Goal: Information Seeking & Learning: Check status

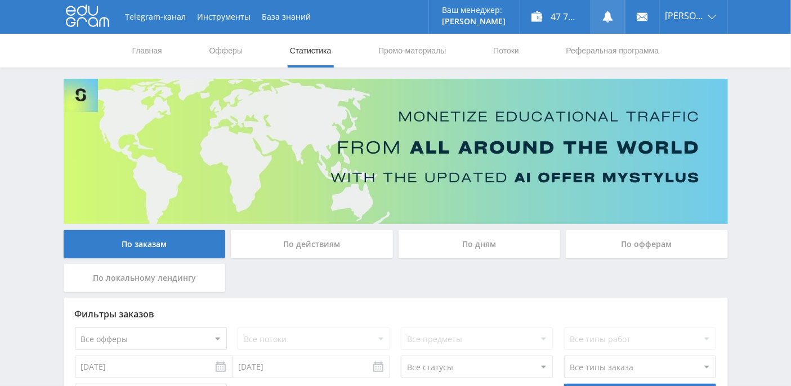
click at [614, 15] on icon at bounding box center [607, 16] width 11 height 11
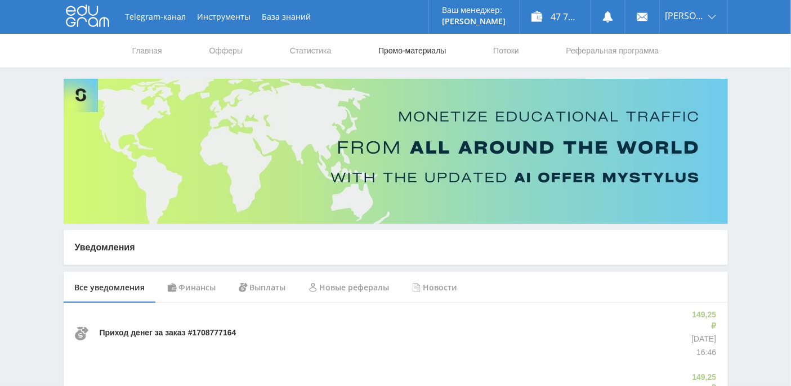
click at [403, 52] on link "Промо-материалы" at bounding box center [412, 51] width 70 height 34
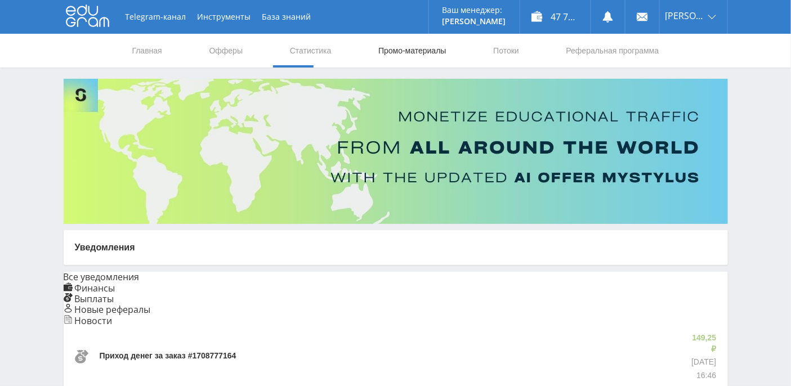
select select "376"
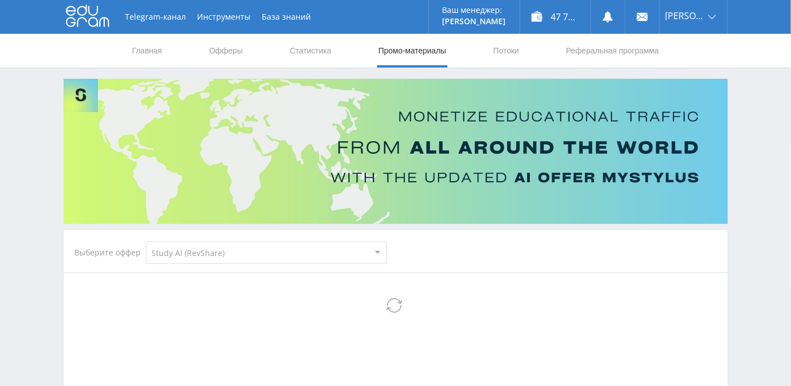
select select "376"
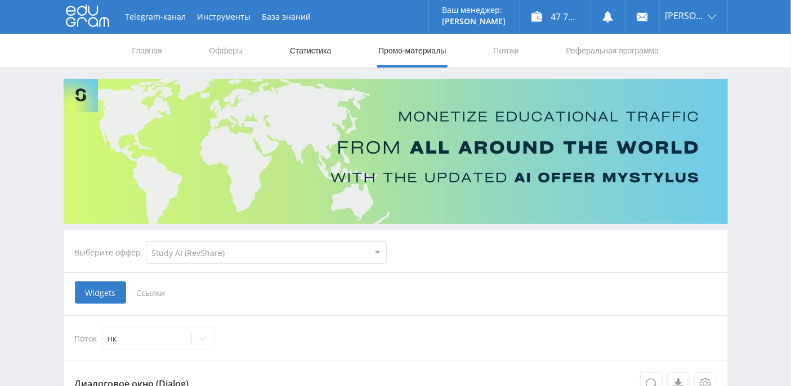
click at [325, 52] on link "Статистика" at bounding box center [311, 51] width 44 height 34
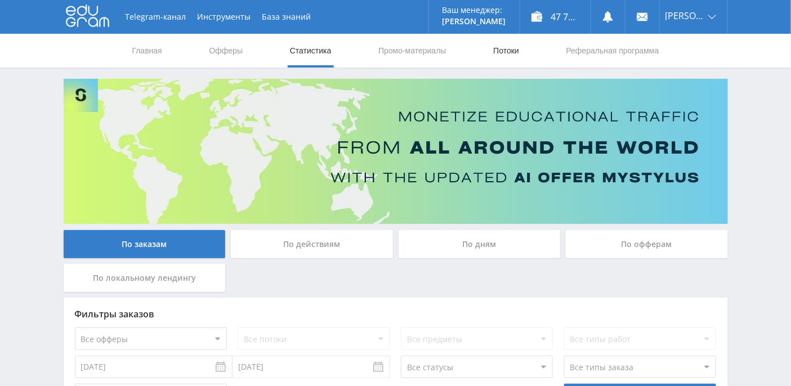
click at [507, 53] on link "Потоки" at bounding box center [506, 51] width 28 height 34
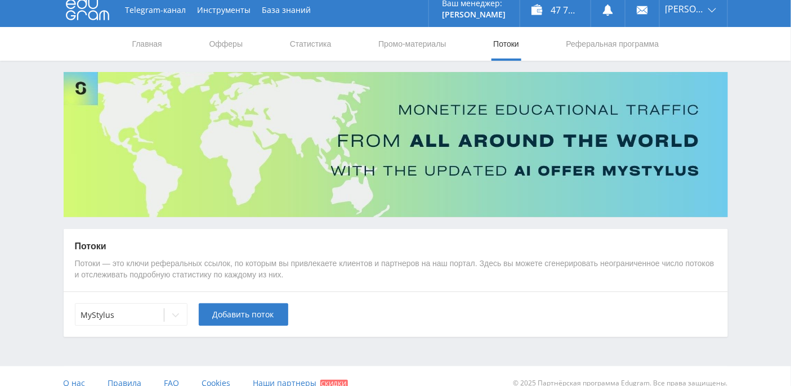
scroll to position [20, 0]
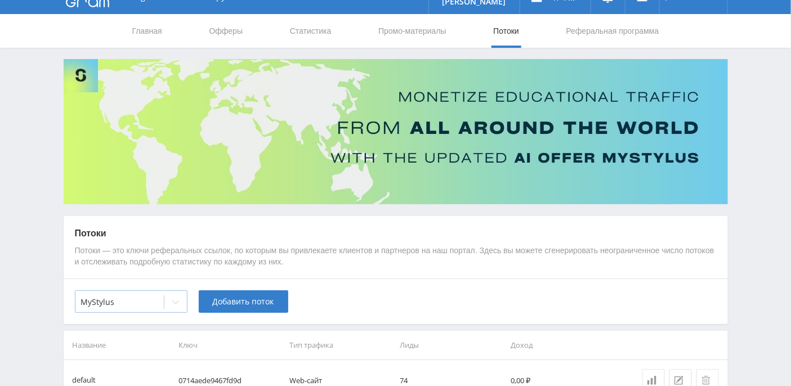
click at [173, 308] on div at bounding box center [175, 302] width 23 height 23
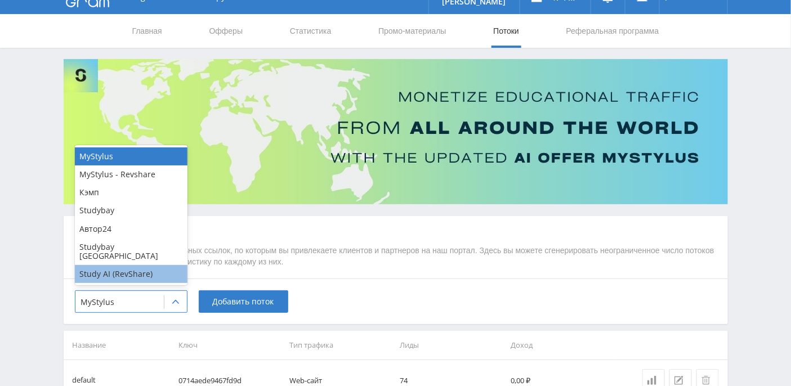
click at [155, 272] on div "Study AI (RevShare)" at bounding box center [131, 274] width 113 height 18
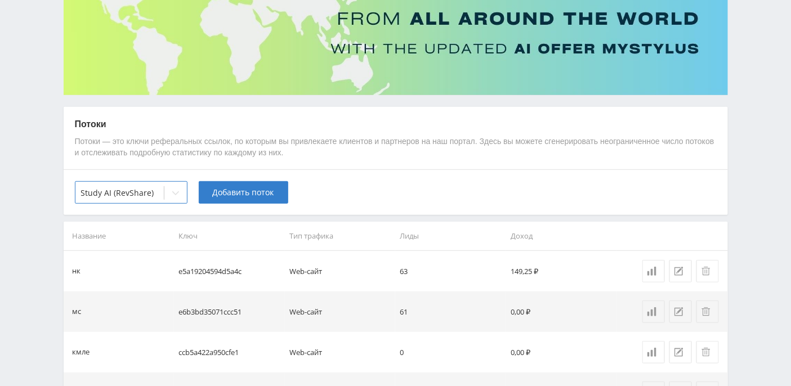
scroll to position [0, 0]
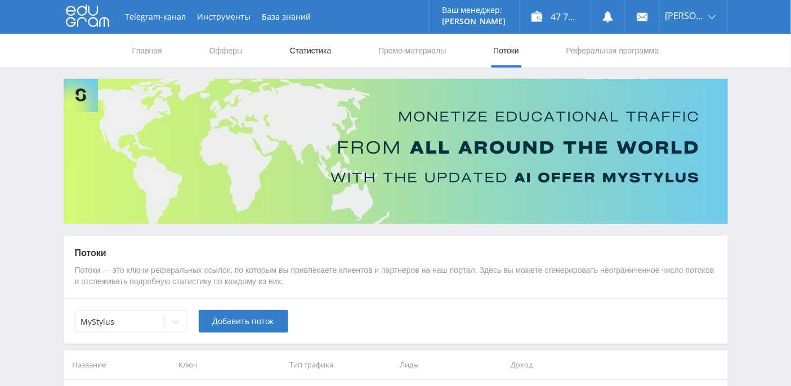
click at [326, 50] on link "Статистика" at bounding box center [311, 51] width 44 height 34
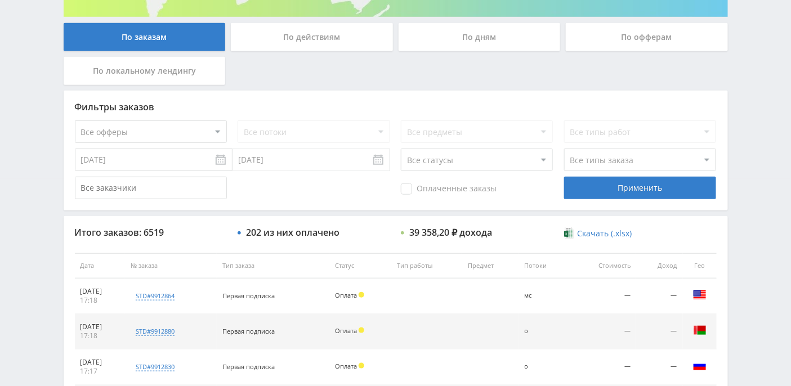
click at [487, 39] on div "По дням" at bounding box center [480, 37] width 162 height 28
click at [0, 0] on input "По дням" at bounding box center [0, 0] width 0 height 0
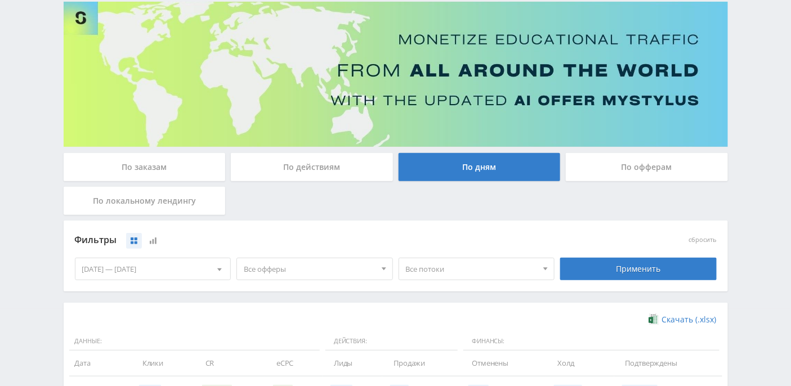
scroll to position [207, 0]
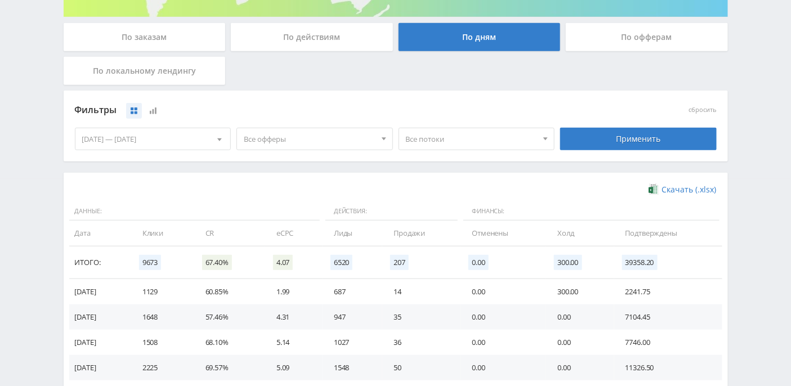
click at [19, 118] on div "Telegram-канал Инструменты База знаний Ваш менеджер: Alex Alex Online @edugram_…" at bounding box center [395, 161] width 791 height 737
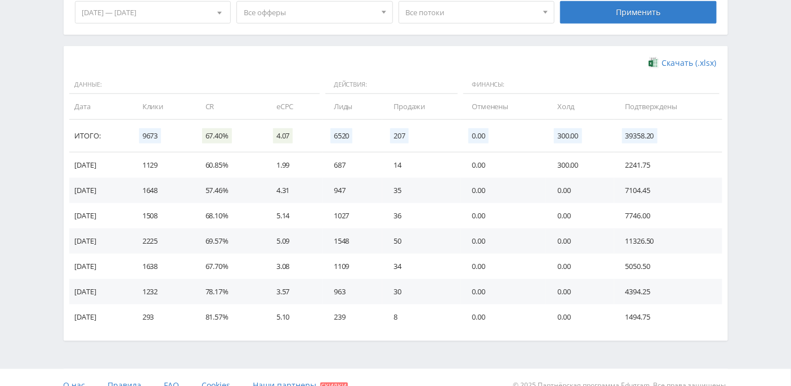
scroll to position [349, 0]
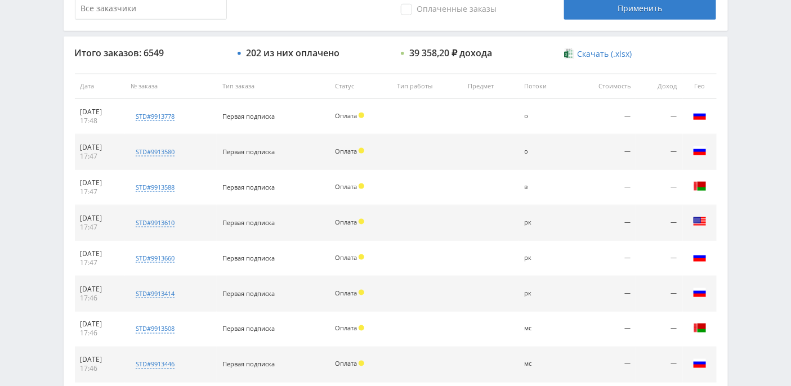
scroll to position [537, 0]
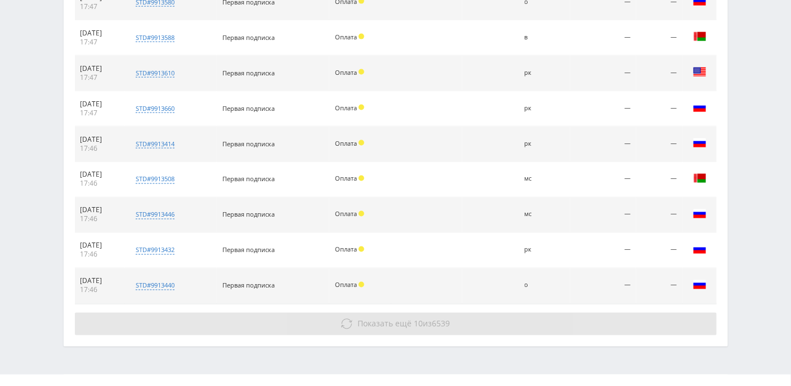
click at [385, 321] on span "Показать ещё" at bounding box center [384, 324] width 54 height 11
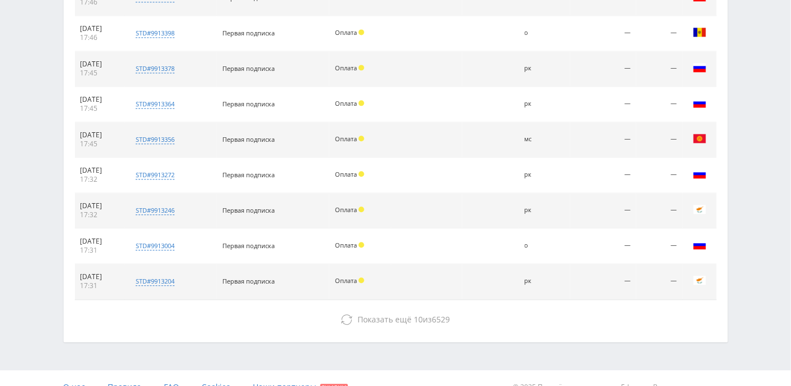
scroll to position [837, 0]
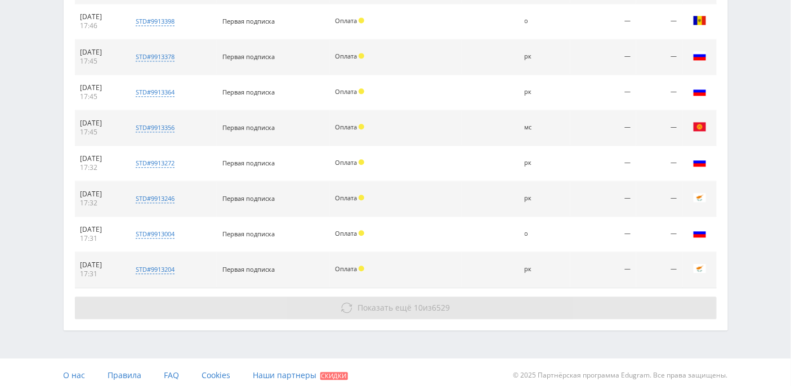
click at [399, 302] on span "Показать ещё" at bounding box center [384, 307] width 54 height 11
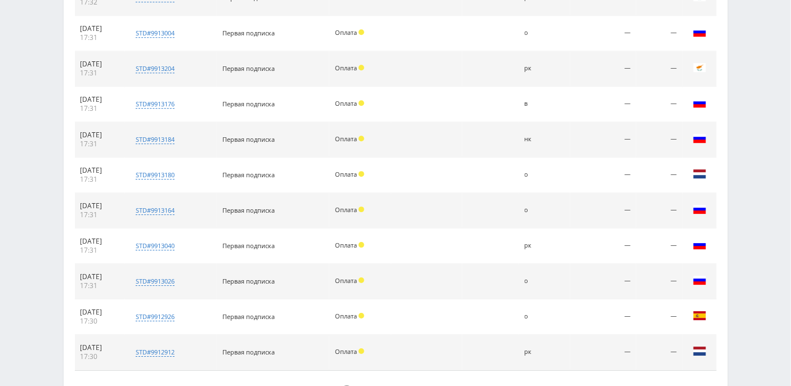
scroll to position [1062, 0]
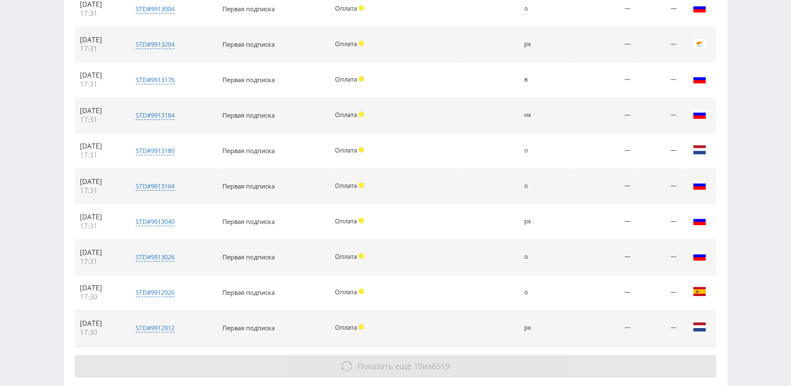
click at [388, 361] on span "Показать ещё" at bounding box center [384, 366] width 54 height 11
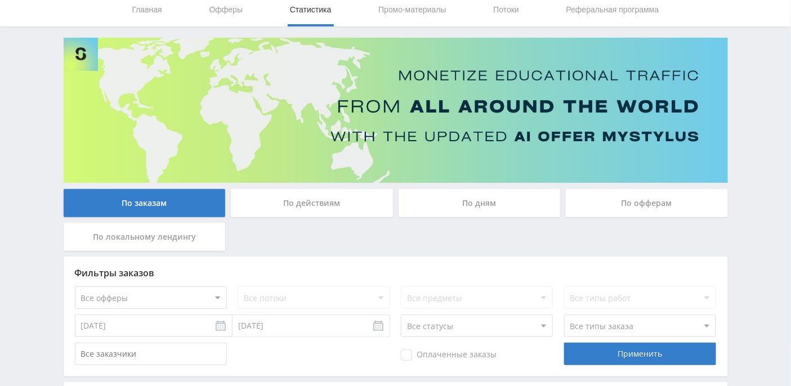
scroll to position [0, 0]
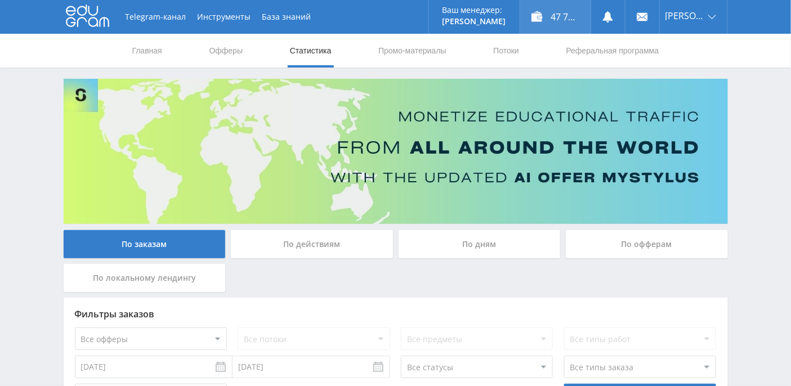
click at [582, 22] on div "47 779,81 ₽" at bounding box center [555, 17] width 70 height 34
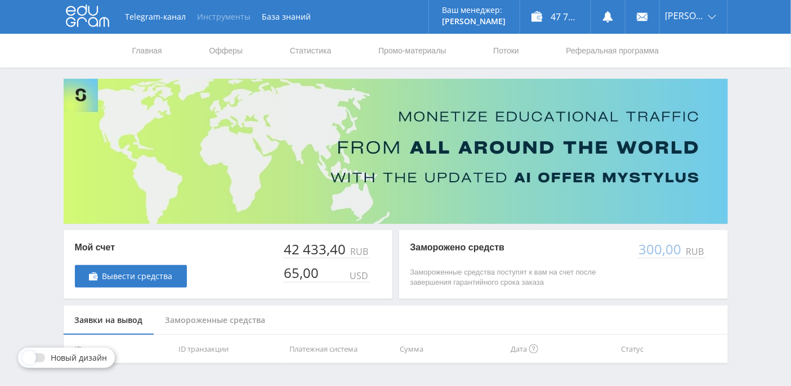
click at [219, 20] on button "Инструменты" at bounding box center [224, 17] width 65 height 34
click at [42, 120] on div "Telegram-канал Инструменты База знаний Ваш менеджер: [PERSON_NAME] Online @edug…" at bounding box center [395, 210] width 791 height 420
click at [520, 47] on link "Потоки" at bounding box center [506, 51] width 28 height 34
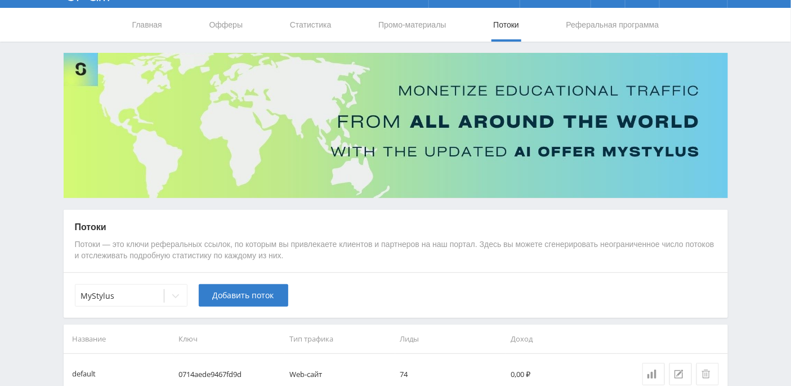
scroll to position [89, 0]
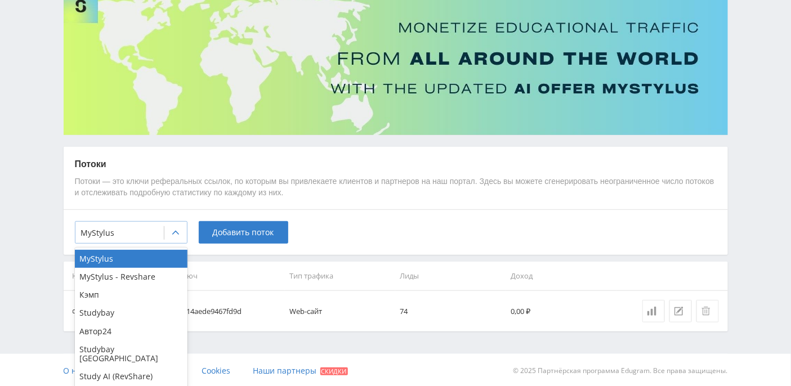
click at [175, 229] on icon at bounding box center [175, 233] width 9 height 9
click at [136, 368] on div "Study AI (RevShare)" at bounding box center [131, 377] width 113 height 18
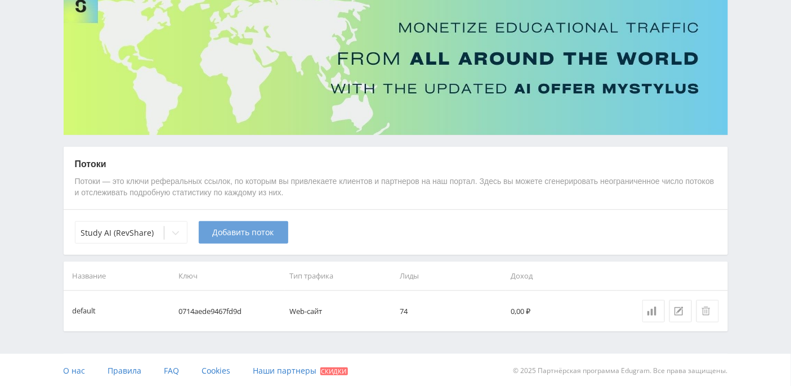
click at [265, 229] on span "Добавить поток" at bounding box center [243, 232] width 61 height 9
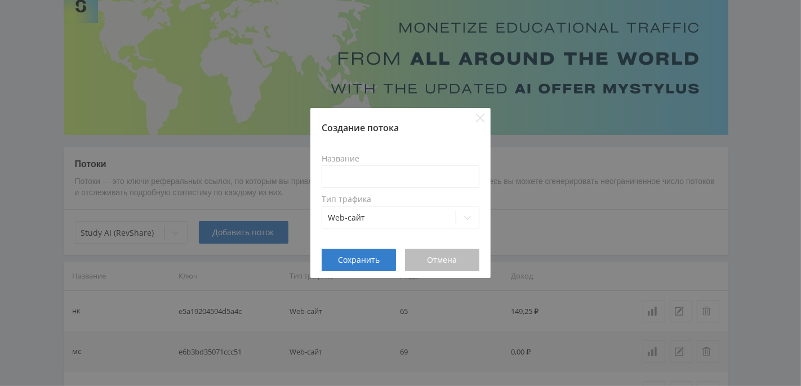
click at [440, 265] on button "Отмена" at bounding box center [442, 260] width 74 height 23
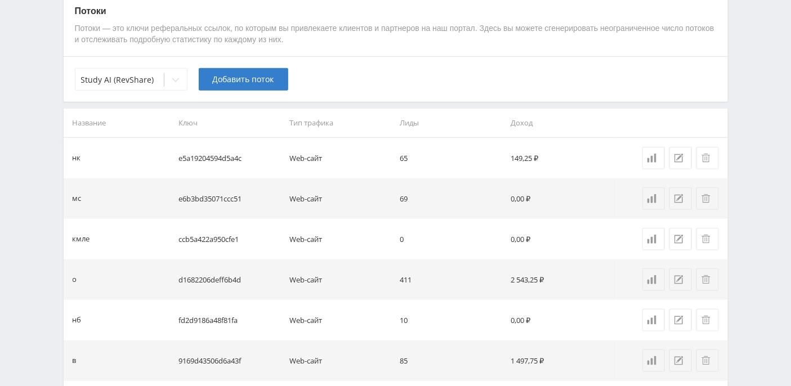
scroll to position [303, 0]
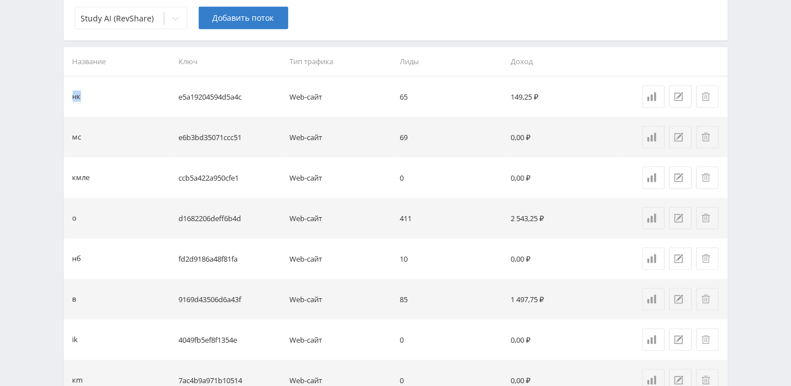
drag, startPoint x: 80, startPoint y: 96, endPoint x: 73, endPoint y: 95, distance: 7.0
click at [73, 95] on div "нк" at bounding box center [77, 97] width 8 height 13
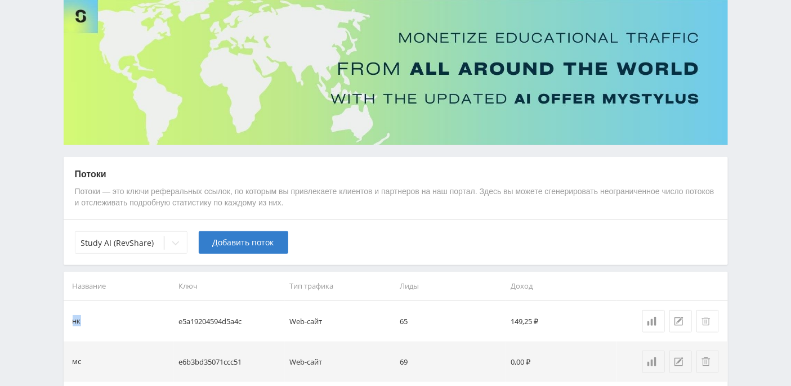
scroll to position [0, 0]
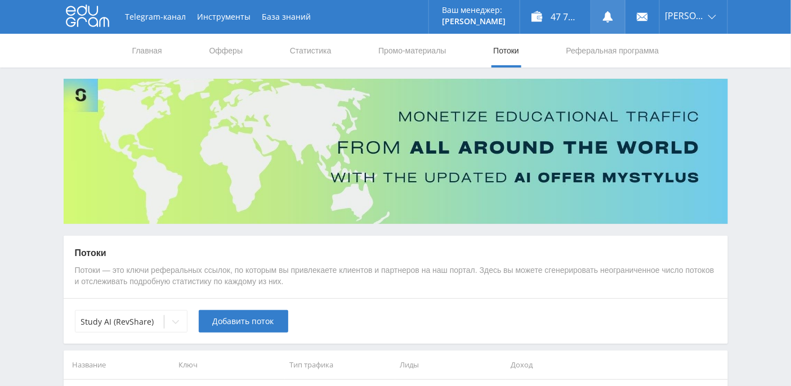
click at [614, 19] on icon at bounding box center [607, 16] width 11 height 11
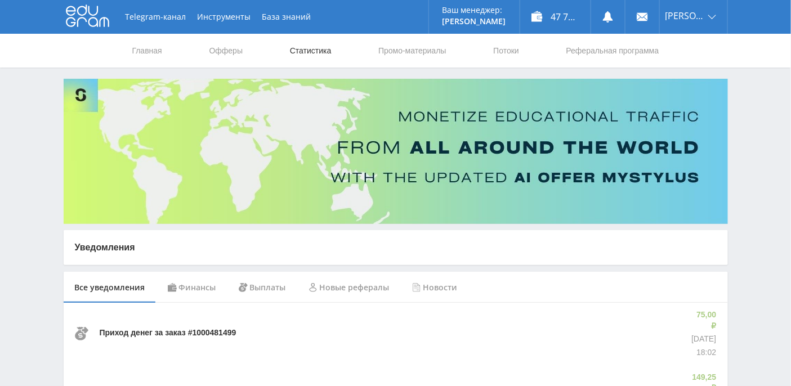
click at [315, 52] on link "Статистика" at bounding box center [311, 51] width 44 height 34
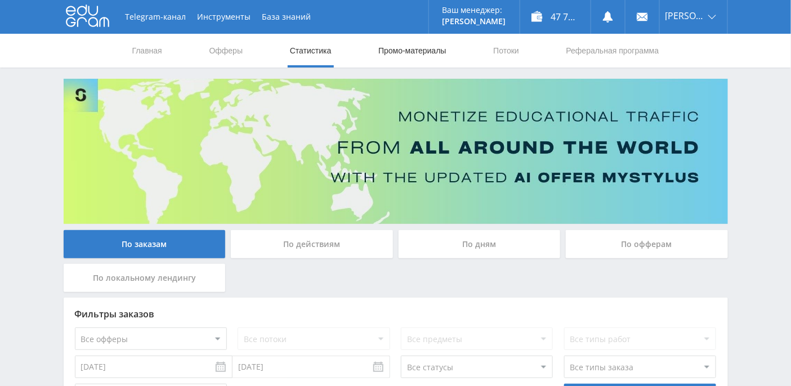
click at [428, 52] on link "Промо-материалы" at bounding box center [412, 51] width 70 height 34
select select "376"
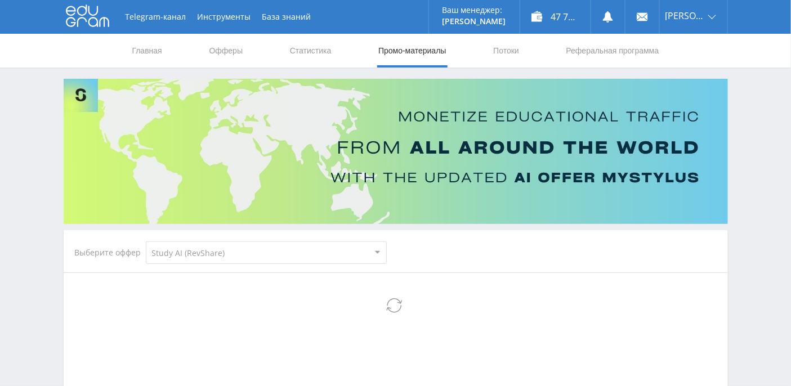
select select "376"
